Goal: Find specific fact: Find contact information

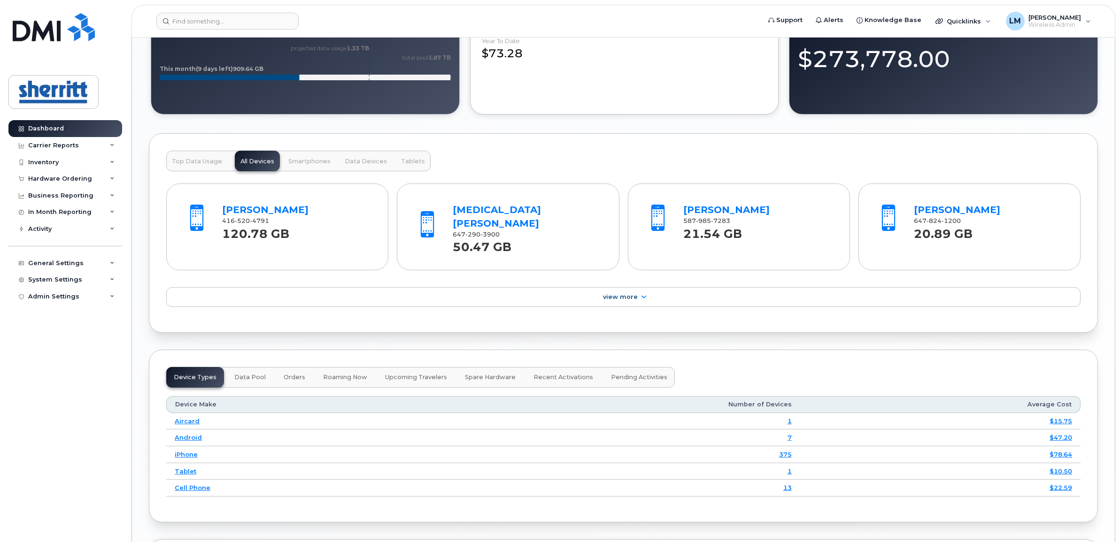
scroll to position [939, 0]
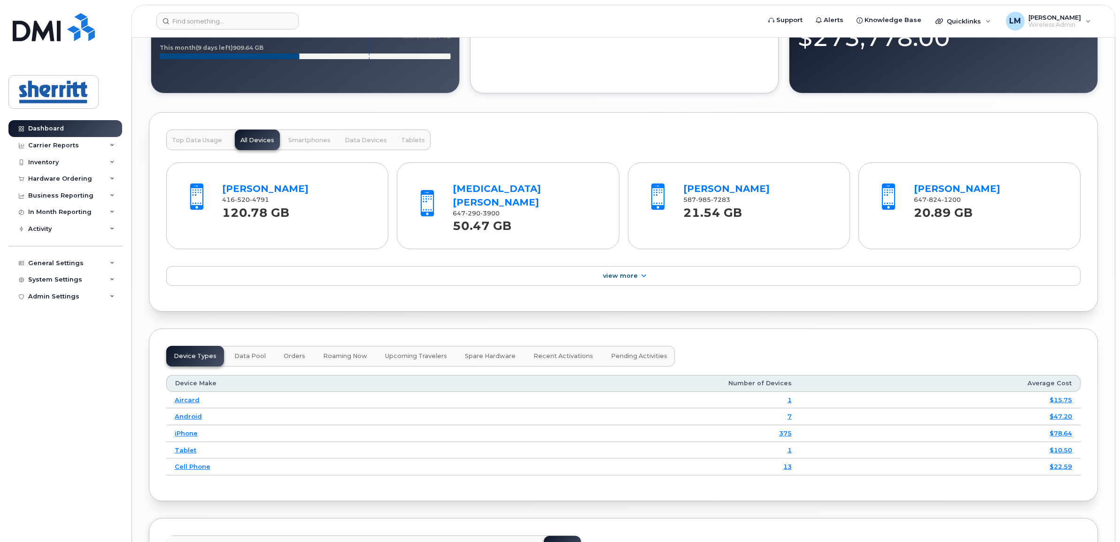
click at [212, 144] on span "Top Data Usage" at bounding box center [197, 141] width 50 height 8
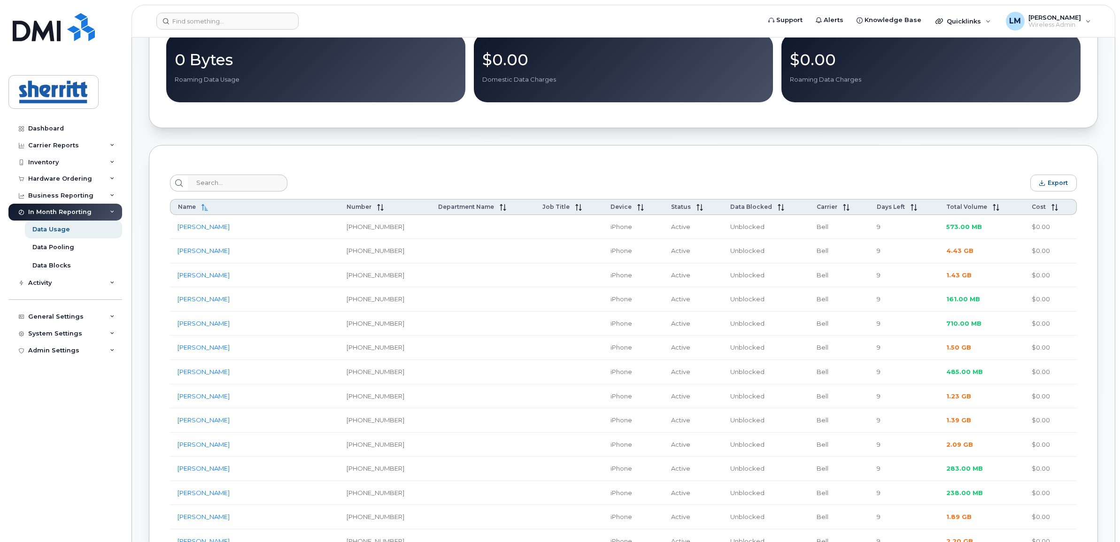
scroll to position [117, 0]
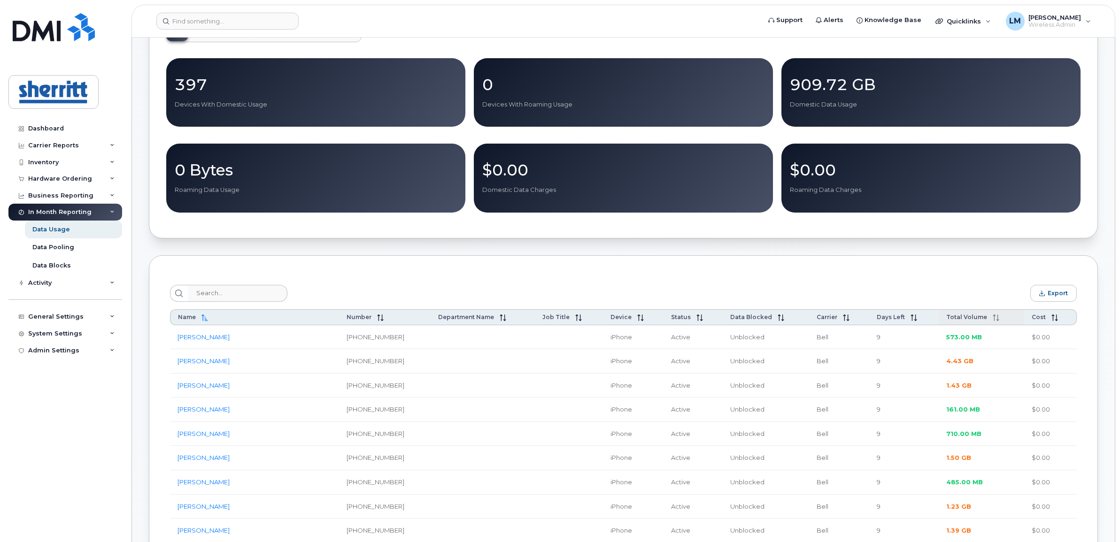
click at [958, 321] on span "Total Volume" at bounding box center [966, 317] width 41 height 7
click at [957, 319] on span "Total Volume" at bounding box center [968, 317] width 41 height 7
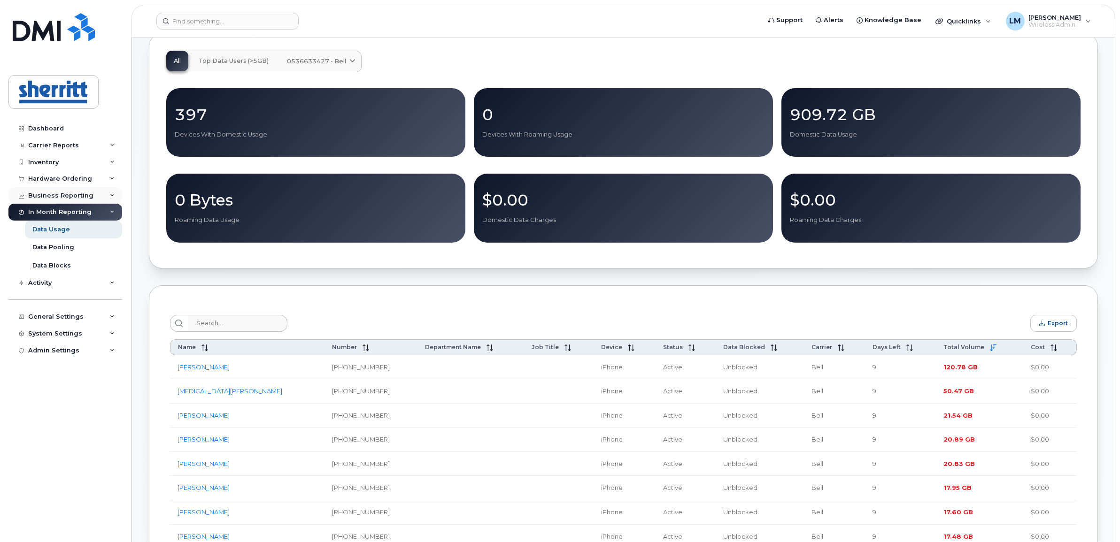
scroll to position [59, 0]
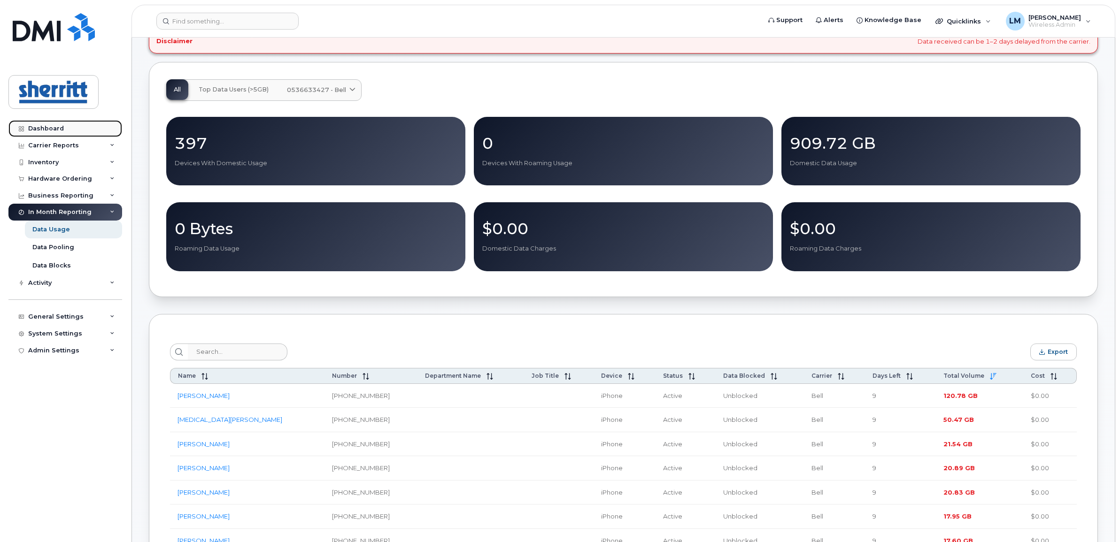
click at [62, 131] on div "Dashboard" at bounding box center [46, 129] width 36 height 8
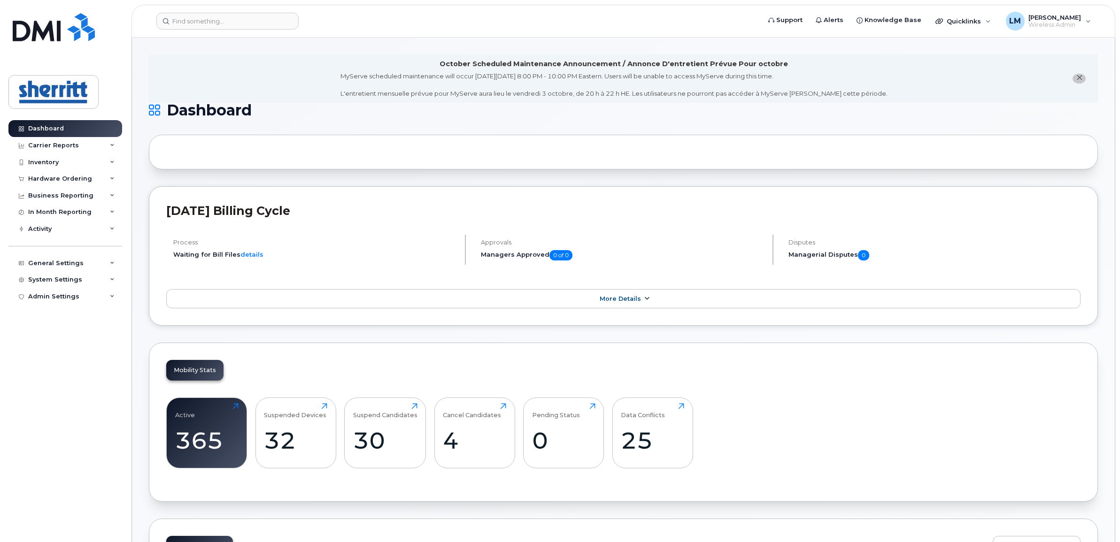
click at [629, 301] on span "More Details" at bounding box center [620, 298] width 41 height 7
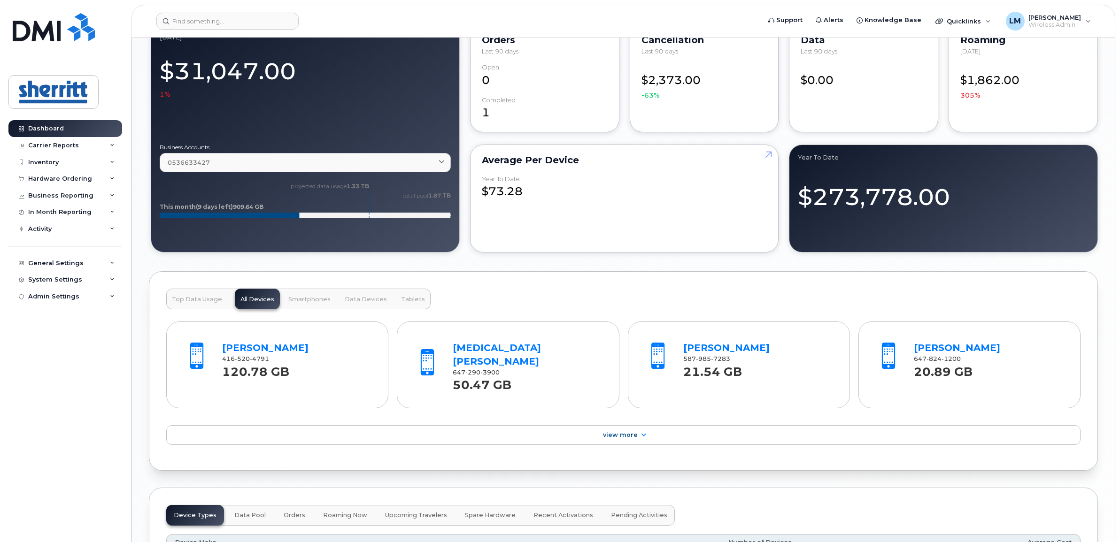
scroll to position [880, 0]
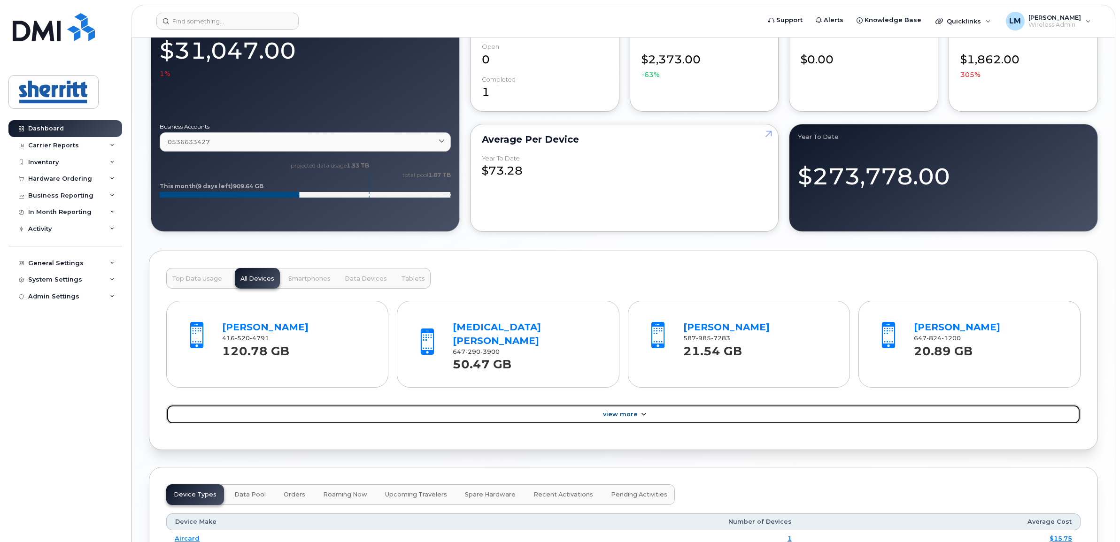
click at [620, 411] on span "View More" at bounding box center [620, 414] width 35 height 7
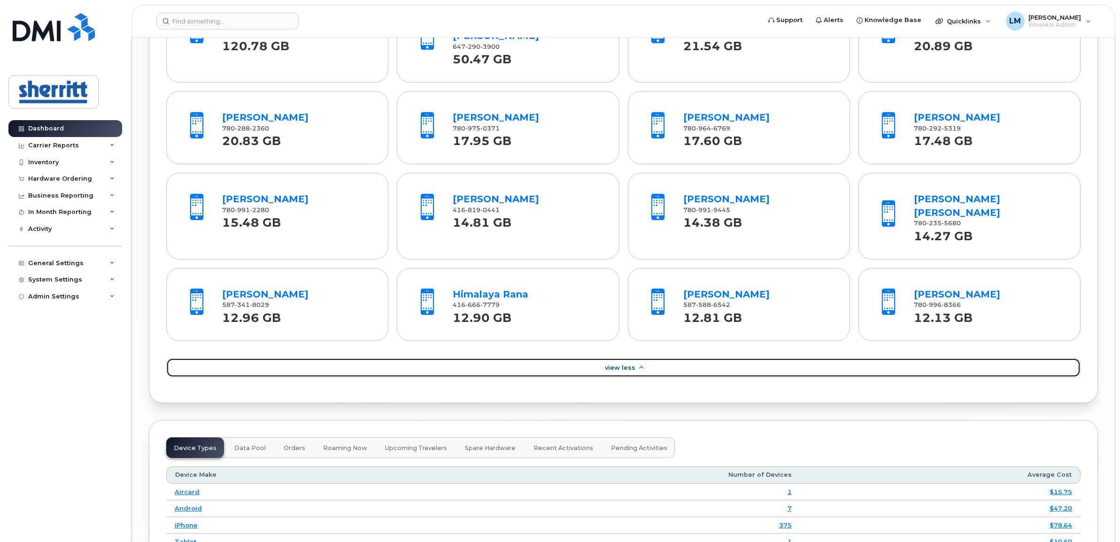
scroll to position [1174, 0]
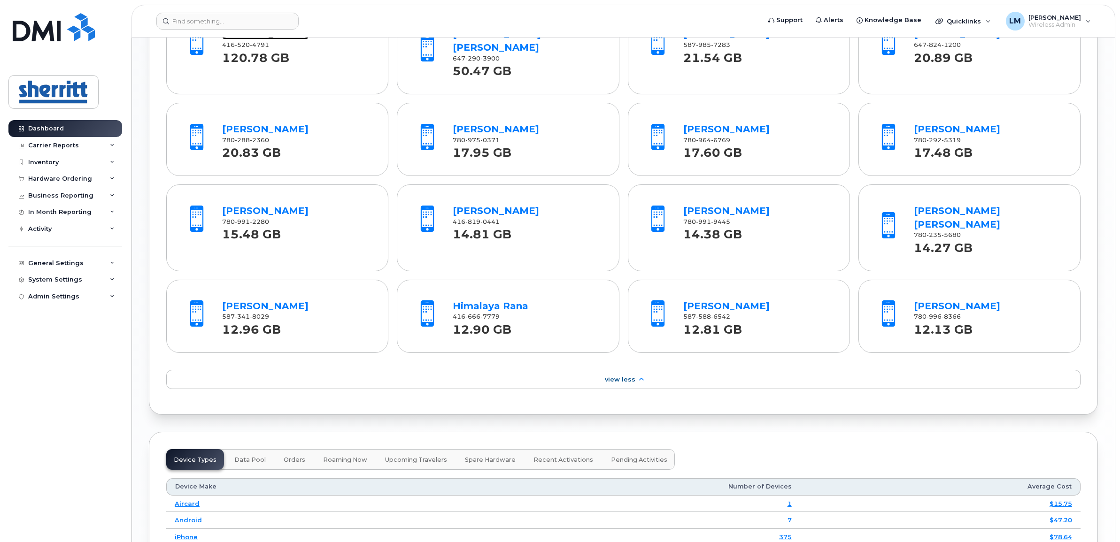
click at [259, 39] on link "John Kiousis" at bounding box center [265, 33] width 86 height 11
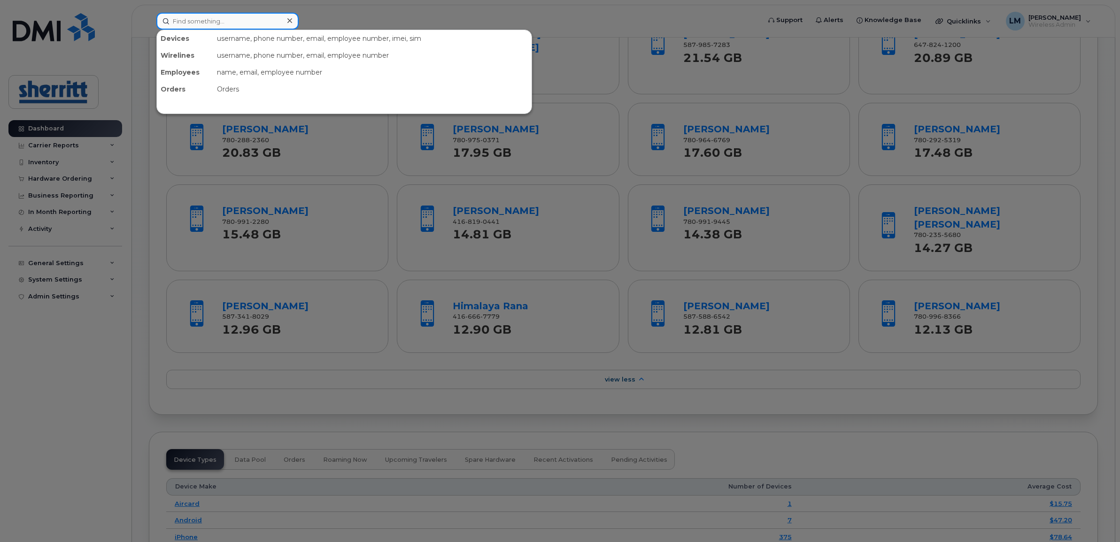
click at [214, 14] on input at bounding box center [227, 21] width 142 height 17
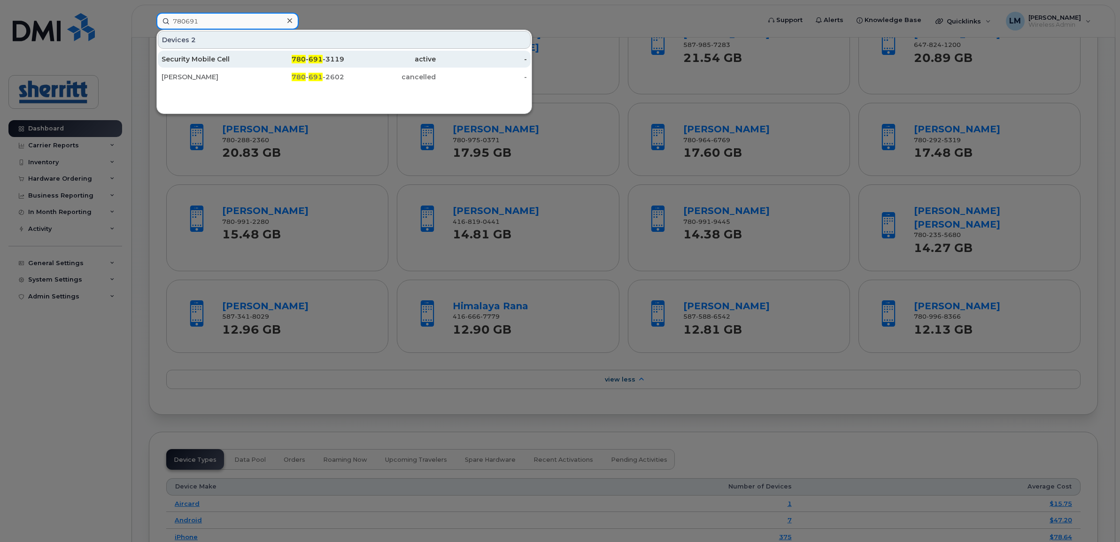
type input "780691"
click at [211, 57] on div "Security Mobile Cell" at bounding box center [208, 58] width 92 height 9
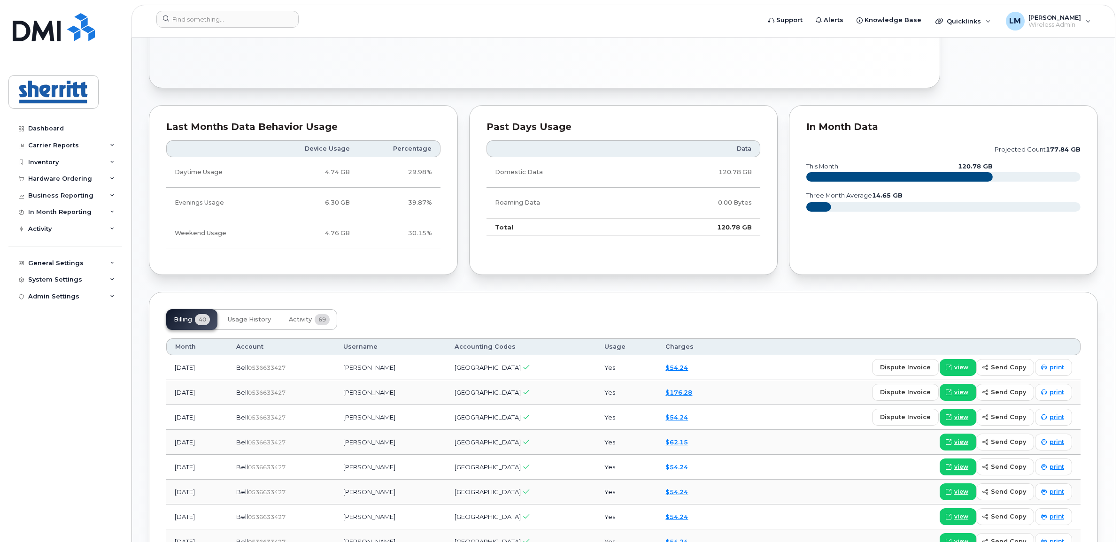
scroll to position [528, 0]
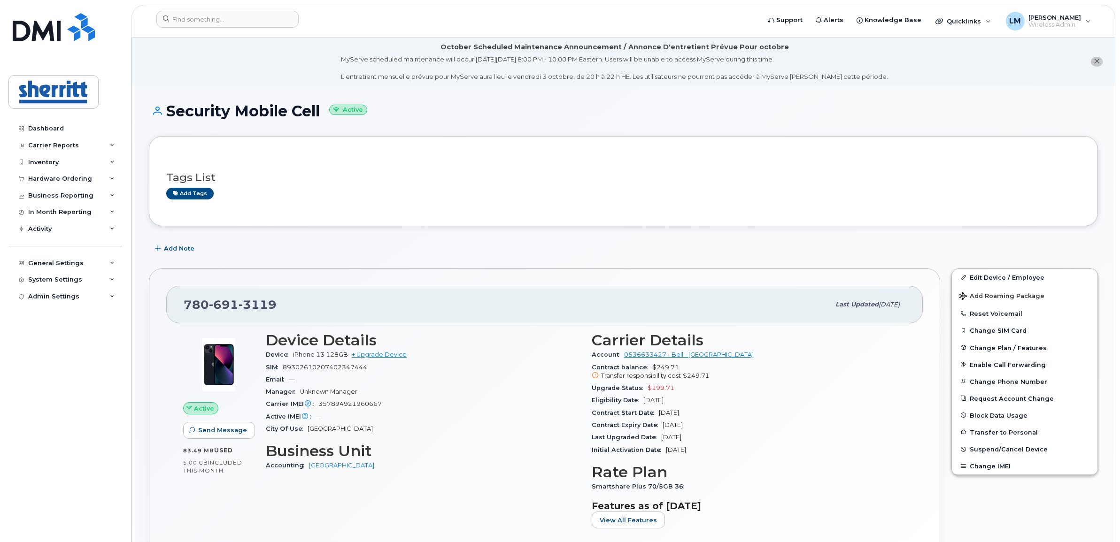
drag, startPoint x: 309, startPoint y: 111, endPoint x: 174, endPoint y: 111, distance: 134.7
click at [174, 111] on h1 "Security Mobile Cell Active" at bounding box center [623, 111] width 949 height 16
click at [464, 295] on div "[PHONE_NUMBER]" at bounding box center [507, 305] width 646 height 20
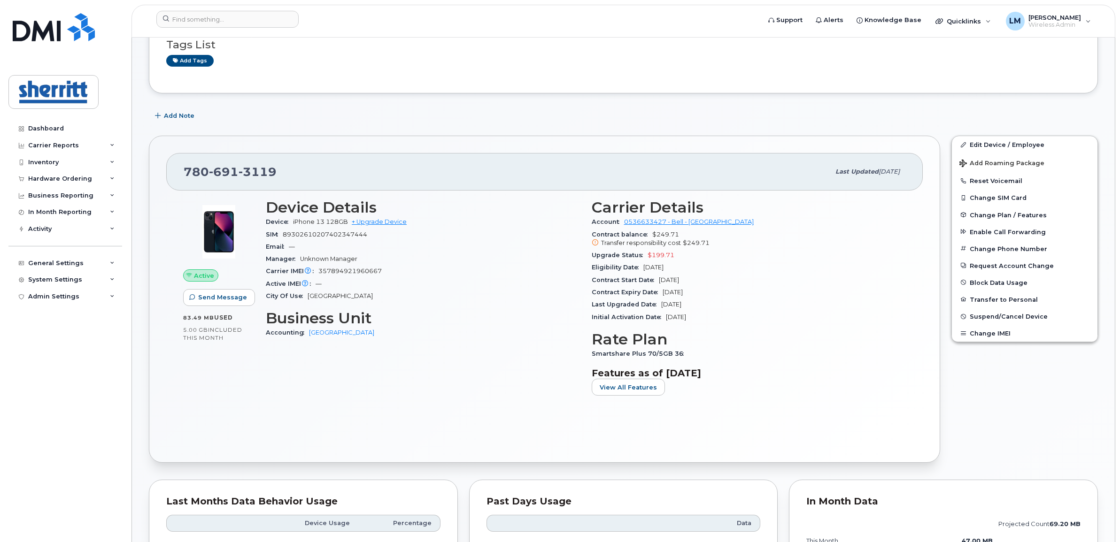
scroll to position [176, 0]
